Goal: Use online tool/utility

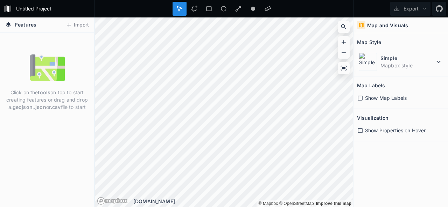
click at [362, 98] on icon at bounding box center [359, 98] width 5 height 5
click at [361, 132] on icon at bounding box center [359, 130] width 5 height 5
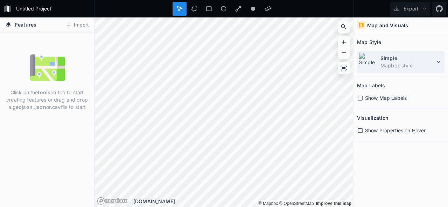
click at [398, 60] on dt "Simple" at bounding box center [407, 58] width 54 height 7
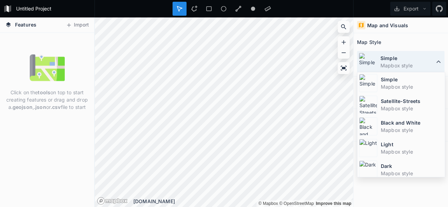
click at [398, 60] on dt "Simple" at bounding box center [407, 58] width 54 height 7
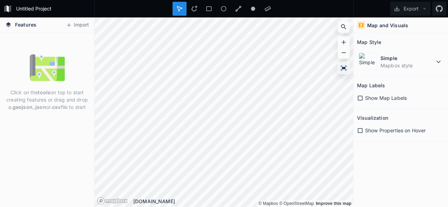
click at [348, 69] on div at bounding box center [343, 68] width 10 height 10
click at [347, 65] on div at bounding box center [343, 68] width 10 height 10
click at [246, 13] on div at bounding box center [253, 9] width 14 height 14
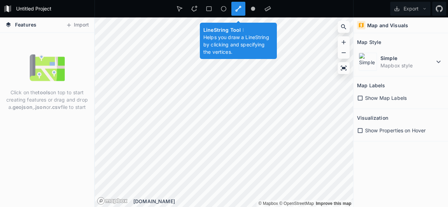
click at [239, 12] on div at bounding box center [238, 9] width 14 height 14
